Goal: Task Accomplishment & Management: Use online tool/utility

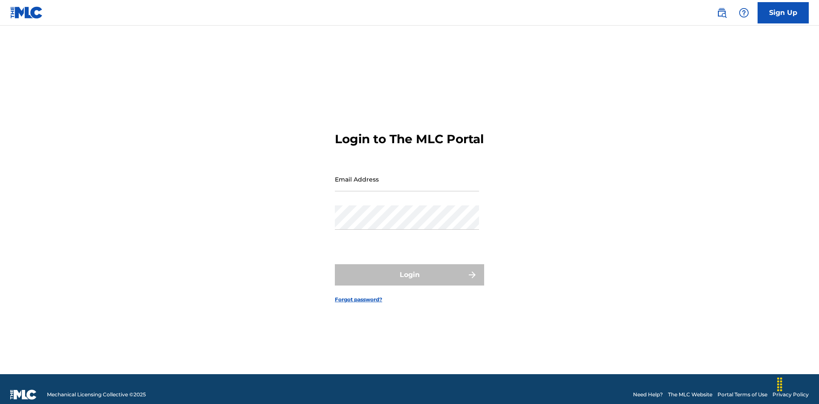
scroll to position [11, 0]
click at [407, 175] on input "Email Address" at bounding box center [407, 179] width 144 height 24
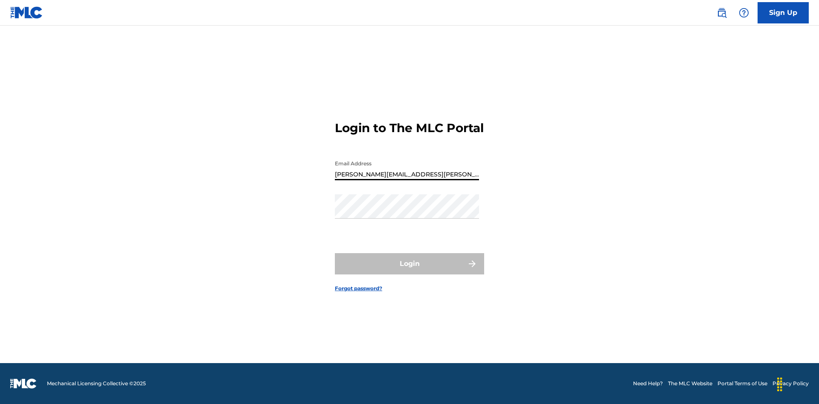
type input "Krystal.Ribble@themlc.com"
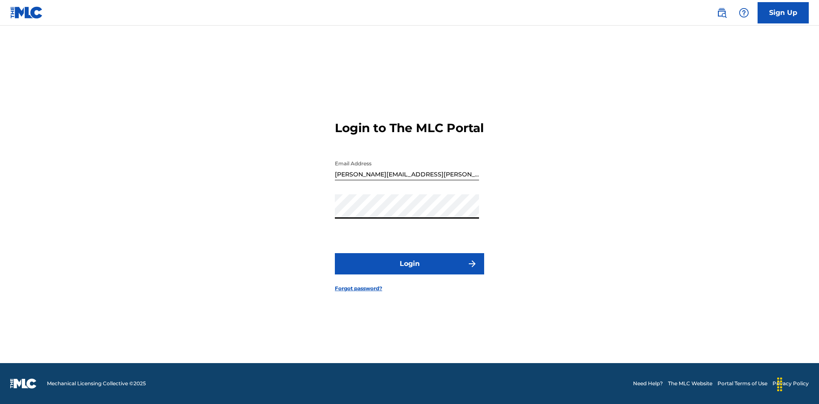
click at [409, 271] on button "Login" at bounding box center [409, 263] width 149 height 21
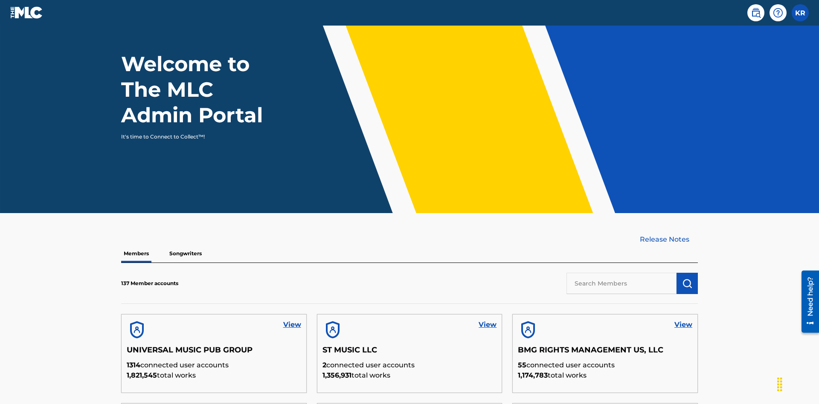
click at [621, 273] on input "text" at bounding box center [621, 283] width 110 height 21
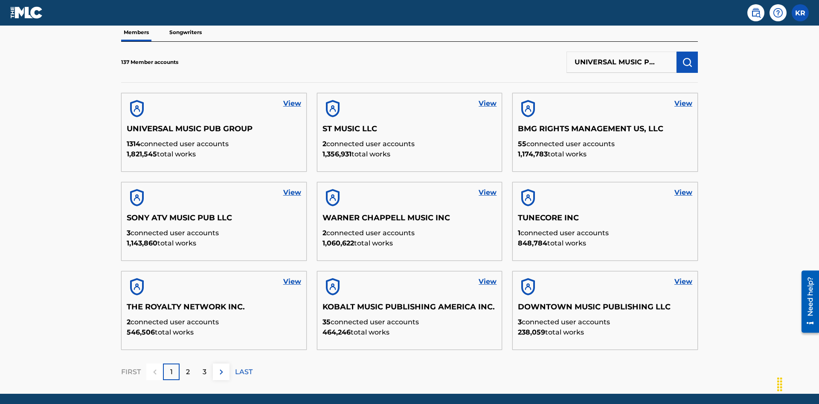
scroll to position [0, 27]
type input "UNIVERSAL MUSIC PUB GROUP"
click at [687, 57] on img "submit" at bounding box center [687, 62] width 10 height 10
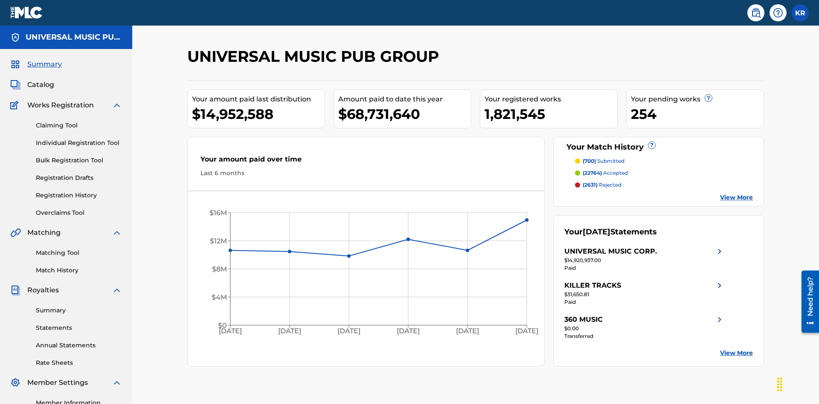
click at [79, 139] on link "Individual Registration Tool" at bounding box center [79, 143] width 86 height 9
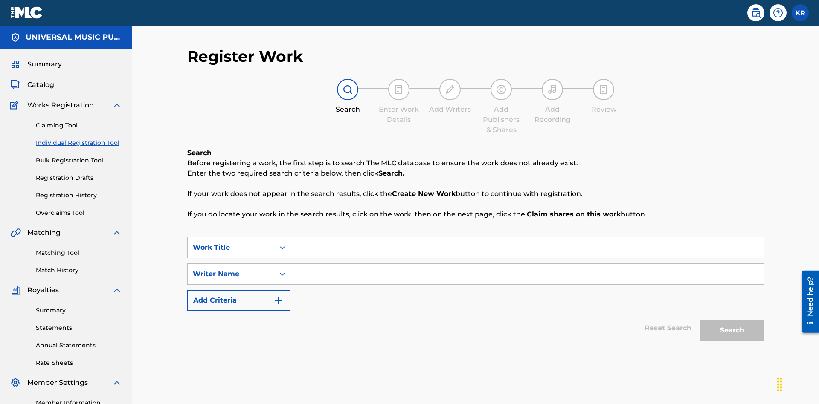
click at [527, 238] on input "Search Form" at bounding box center [526, 248] width 473 height 20
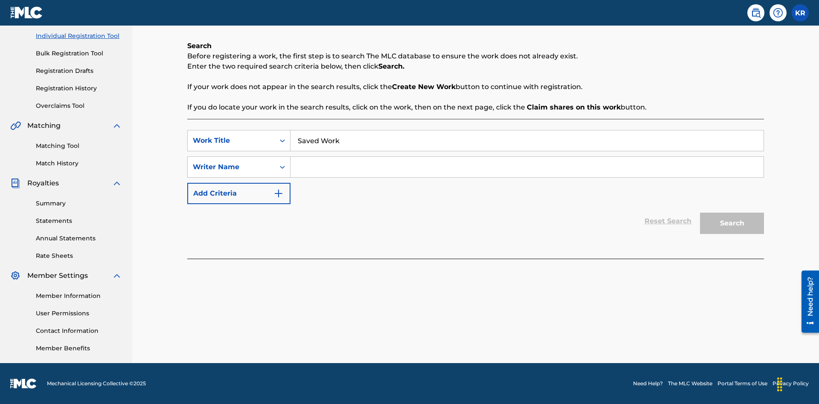
type input "Saved Work"
click at [527, 167] on input "Search Form" at bounding box center [526, 167] width 473 height 20
type input "Test Name"
click at [732, 223] on button "Search" at bounding box center [732, 223] width 64 height 21
